Goal: Task Accomplishment & Management: Manage account settings

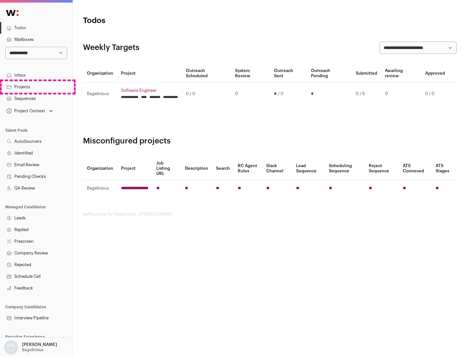
click at [36, 87] on link "Projects" at bounding box center [36, 87] width 72 height 12
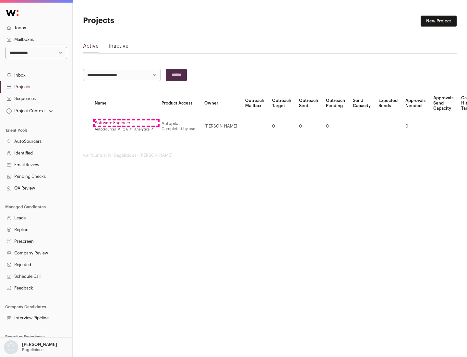
click at [126, 123] on link "Software Engineer" at bounding box center [124, 122] width 59 height 5
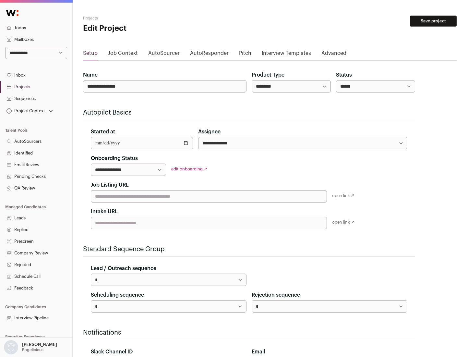
click at [433, 21] on button "Save project" at bounding box center [433, 21] width 47 height 11
